Goal: Task Accomplishment & Management: Manage account settings

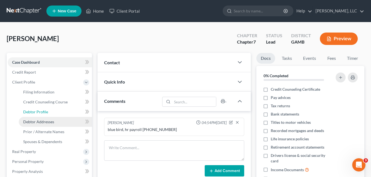
drag, startPoint x: 31, startPoint y: 111, endPoint x: 36, endPoint y: 121, distance: 11.1
click at [31, 111] on span "Debtor Profile" at bounding box center [35, 112] width 25 height 5
select select "0"
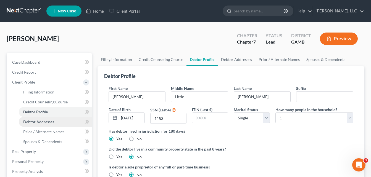
click at [36, 121] on span "Debtor Addresses" at bounding box center [38, 122] width 31 height 5
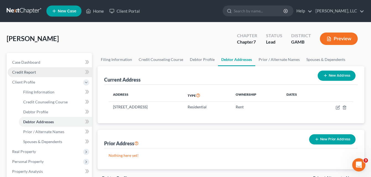
click at [25, 73] on span "Credit Report" at bounding box center [24, 72] width 24 height 5
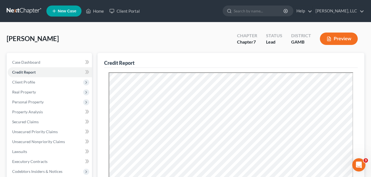
click at [84, 33] on div "[PERSON_NAME] Upgraded Chapter Chapter 7 Status Lead District GAMB Preview" at bounding box center [186, 41] width 358 height 24
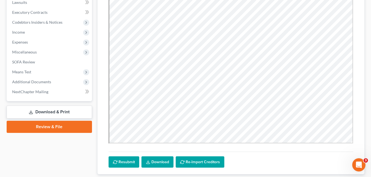
scroll to position [141, 0]
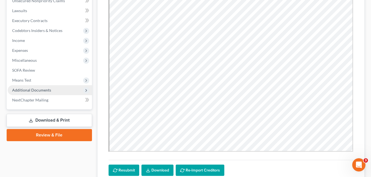
click at [38, 91] on span "Additional Documents" at bounding box center [31, 90] width 39 height 5
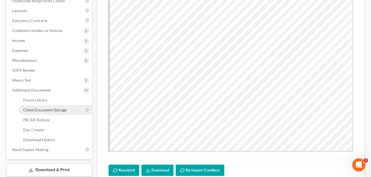
click at [37, 112] on link "Client Document Storage" at bounding box center [55, 110] width 73 height 10
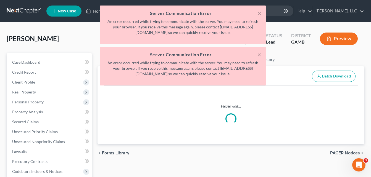
click at [93, 13] on div "× Server Communication Error An error occurred while trying to communicate with…" at bounding box center [182, 47] width 371 height 83
click at [93, 12] on div "× Server Communication Error An error occurred while trying to communicate with…" at bounding box center [182, 47] width 371 height 83
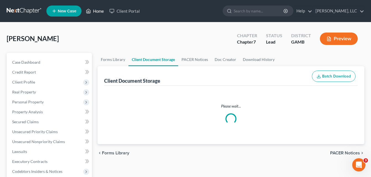
click at [98, 11] on link "Home" at bounding box center [94, 11] width 23 height 10
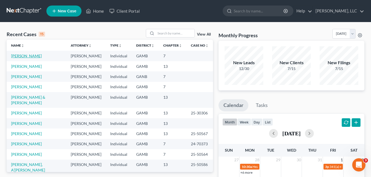
click at [26, 55] on link "[PERSON_NAME]" at bounding box center [26, 56] width 31 height 5
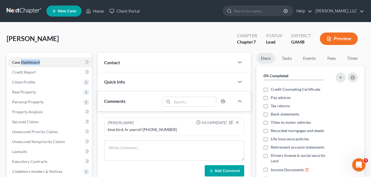
click at [113, 63] on span "Contact" at bounding box center [112, 62] width 16 height 5
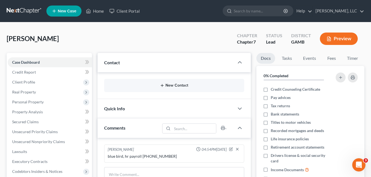
click at [174, 85] on button "New Contact" at bounding box center [174, 85] width 131 height 4
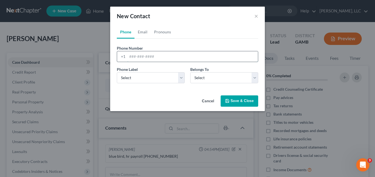
click at [160, 58] on input "tel" at bounding box center [192, 56] width 131 height 11
type input "4787038411"
click at [141, 78] on select "Select Mobile Home Work Other" at bounding box center [151, 77] width 68 height 11
select select "0"
click at [117, 72] on select "Select Mobile Home Work Other" at bounding box center [151, 77] width 68 height 11
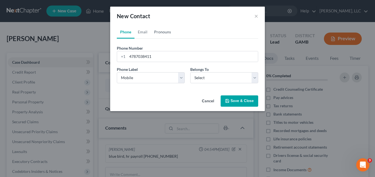
click at [161, 33] on link "Pronouns" at bounding box center [162, 31] width 23 height 13
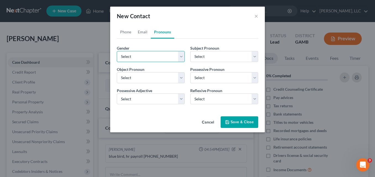
click at [147, 57] on select "Select [DEMOGRAPHIC_DATA] [DEMOGRAPHIC_DATA] [DEMOGRAPHIC_DATA] More Than One P…" at bounding box center [151, 56] width 68 height 11
select select "1"
click at [117, 51] on select "Select [DEMOGRAPHIC_DATA] [DEMOGRAPHIC_DATA] [DEMOGRAPHIC_DATA] More Than One P…" at bounding box center [151, 56] width 68 height 11
select select "1"
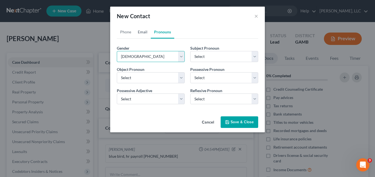
select select "1"
click at [143, 33] on link "Email" at bounding box center [143, 31] width 16 height 13
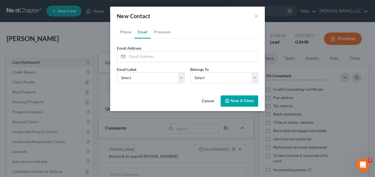
click at [243, 102] on button "Save & Close" at bounding box center [240, 102] width 38 height 12
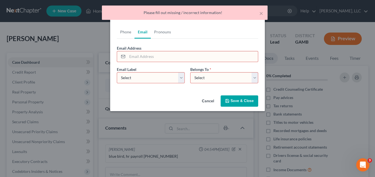
click at [177, 54] on input "email" at bounding box center [192, 56] width 131 height 11
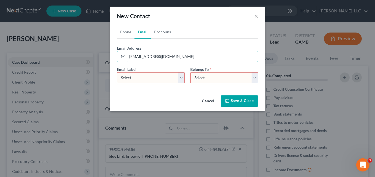
type input "[EMAIL_ADDRESS][DOMAIN_NAME]"
click at [161, 78] on select "Select Home Work Other" at bounding box center [151, 77] width 68 height 11
select select "0"
click at [117, 72] on select "Select Home Work Other" at bounding box center [151, 77] width 68 height 11
click at [215, 78] on select "Select Client Other" at bounding box center [224, 77] width 68 height 11
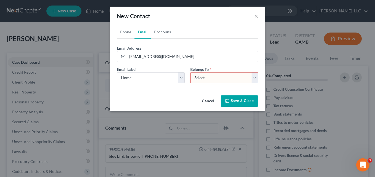
select select "0"
click at [190, 72] on select "Select Client Other" at bounding box center [224, 77] width 68 height 11
click at [236, 102] on button "Save & Close" at bounding box center [240, 102] width 38 height 12
click at [223, 79] on select "Select Client Other" at bounding box center [224, 77] width 68 height 11
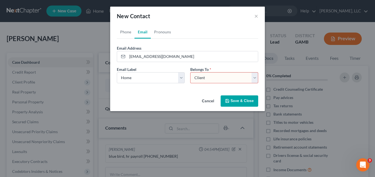
click at [205, 78] on select "Select Client Other" at bounding box center [224, 77] width 68 height 11
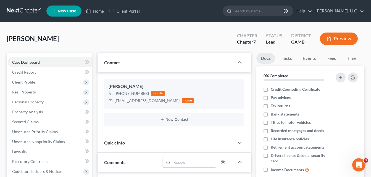
click at [96, 30] on div "[PERSON_NAME] Upgraded Chapter Chapter 7 Status Lead District GAMB Preview" at bounding box center [186, 41] width 358 height 24
click at [95, 96] on div "Updates & News × [US_STATE][GEOGRAPHIC_DATA] Notes: Take a look at NextChapter'…" at bounding box center [174, 178] width 159 height 250
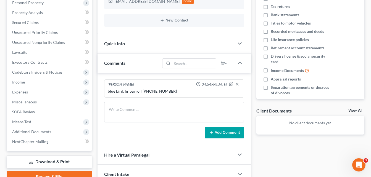
click at [95, 96] on div "Updates & News × [US_STATE][GEOGRAPHIC_DATA] Notes: Take a look at NextChapter'…" at bounding box center [174, 79] width 159 height 250
click at [21, 131] on span "Additional Documents" at bounding box center [31, 132] width 39 height 5
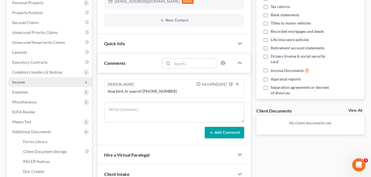
scroll to position [147, 0]
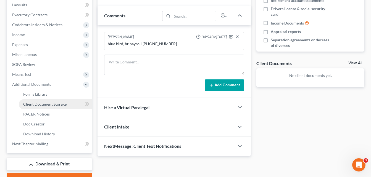
click at [51, 105] on span "Client Document Storage" at bounding box center [44, 104] width 43 height 5
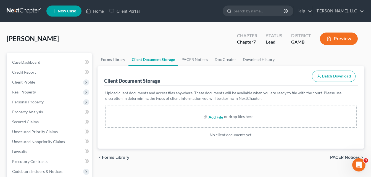
click at [216, 117] on input "file" at bounding box center [215, 117] width 13 height 10
type input "C:\fakepath\[PERSON_NAME], CREDIT REPORT.pdf"
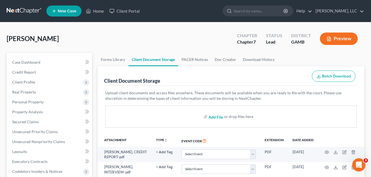
click at [216, 117] on input "file" at bounding box center [215, 117] width 13 height 10
type input "C:\fakepath\[DATE]-Pay Statement.pdf"
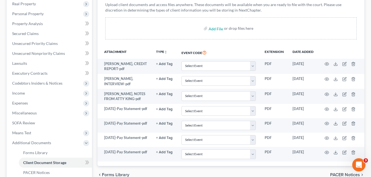
scroll to position [99, 0]
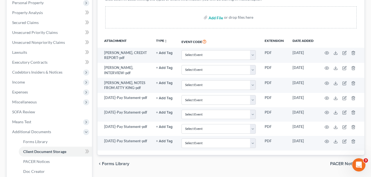
click at [213, 18] on input "file" at bounding box center [215, 17] width 13 height 10
type input "C:\fakepath\[DATE]-Pay Statement.pdf"
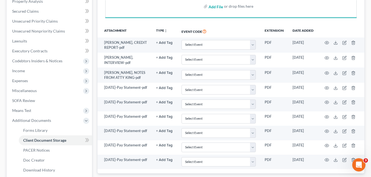
scroll to position [111, 0]
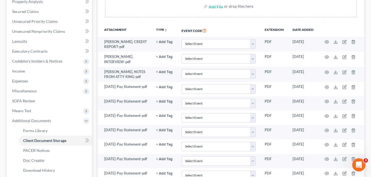
click at [93, 99] on div "Case Dashboard Payments Invoices Payments Payments Credit Report Client Profile" at bounding box center [49, 82] width 91 height 279
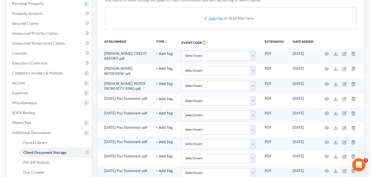
scroll to position [88, 0]
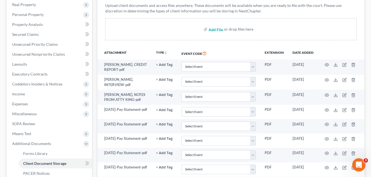
click at [214, 30] on input "file" at bounding box center [215, 29] width 13 height 10
type input "C:\fakepath\[DATE]-Pay Statement.pdf"
click at [94, 32] on div "Case Dashboard Payments Invoices Payments Payments Credit Report Client Profile" at bounding box center [49, 132] width 91 height 335
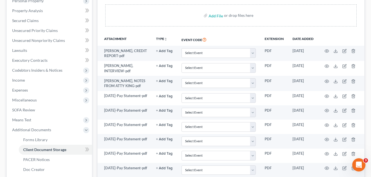
scroll to position [99, 0]
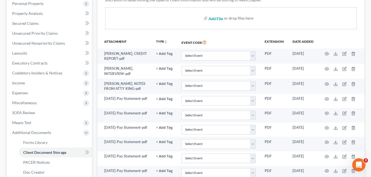
click at [213, 19] on input "file" at bounding box center [215, 18] width 13 height 10
type input "C:\fakepath\[DATE]-Pay Statement.pdf"
click at [93, 119] on div "Case Dashboard Payments Invoices Payments Payments Credit Report Client Profile" at bounding box center [49, 121] width 91 height 335
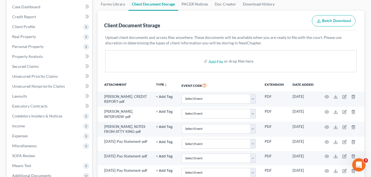
scroll to position [78, 0]
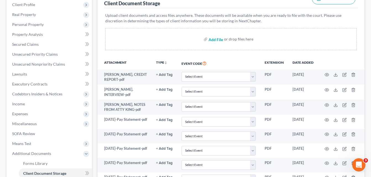
click at [211, 40] on input "file" at bounding box center [215, 39] width 13 height 10
type input "C:\fakepath\[DATE]-Pay Statement.pdf"
click at [213, 41] on input "file" at bounding box center [215, 39] width 13 height 10
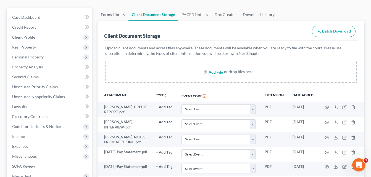
scroll to position [43, 0]
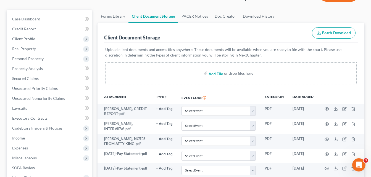
click at [214, 74] on input "file" at bounding box center [215, 74] width 13 height 10
type input "C:\fakepath\[DATE]-Pay Statement.pdf"
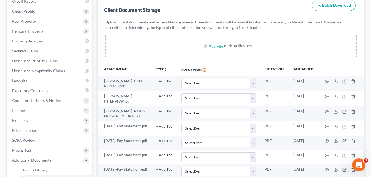
scroll to position [45, 0]
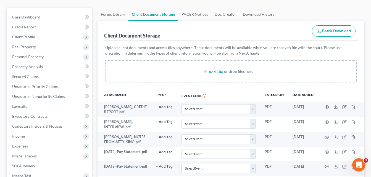
click at [211, 71] on input "file" at bounding box center [215, 72] width 13 height 10
type input "C:\fakepath\[DATE]-Pay Statement.pdf"
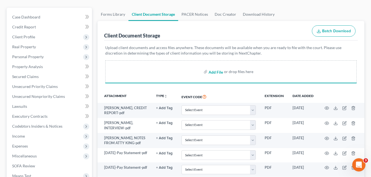
click at [214, 71] on input "file" at bounding box center [215, 72] width 13 height 10
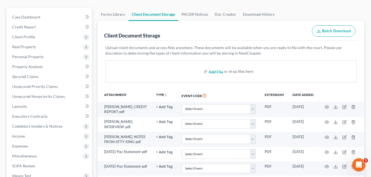
type input "C:\fakepath\2021 tax transcript, [PERSON_NAME].pdf"
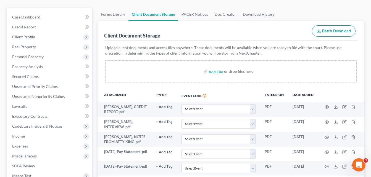
scroll to position [0, 0]
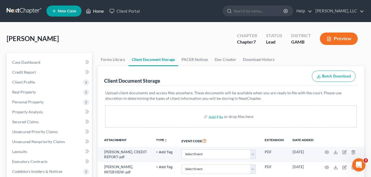
click at [99, 12] on link "Home" at bounding box center [94, 11] width 23 height 10
